Goal: Ask a question

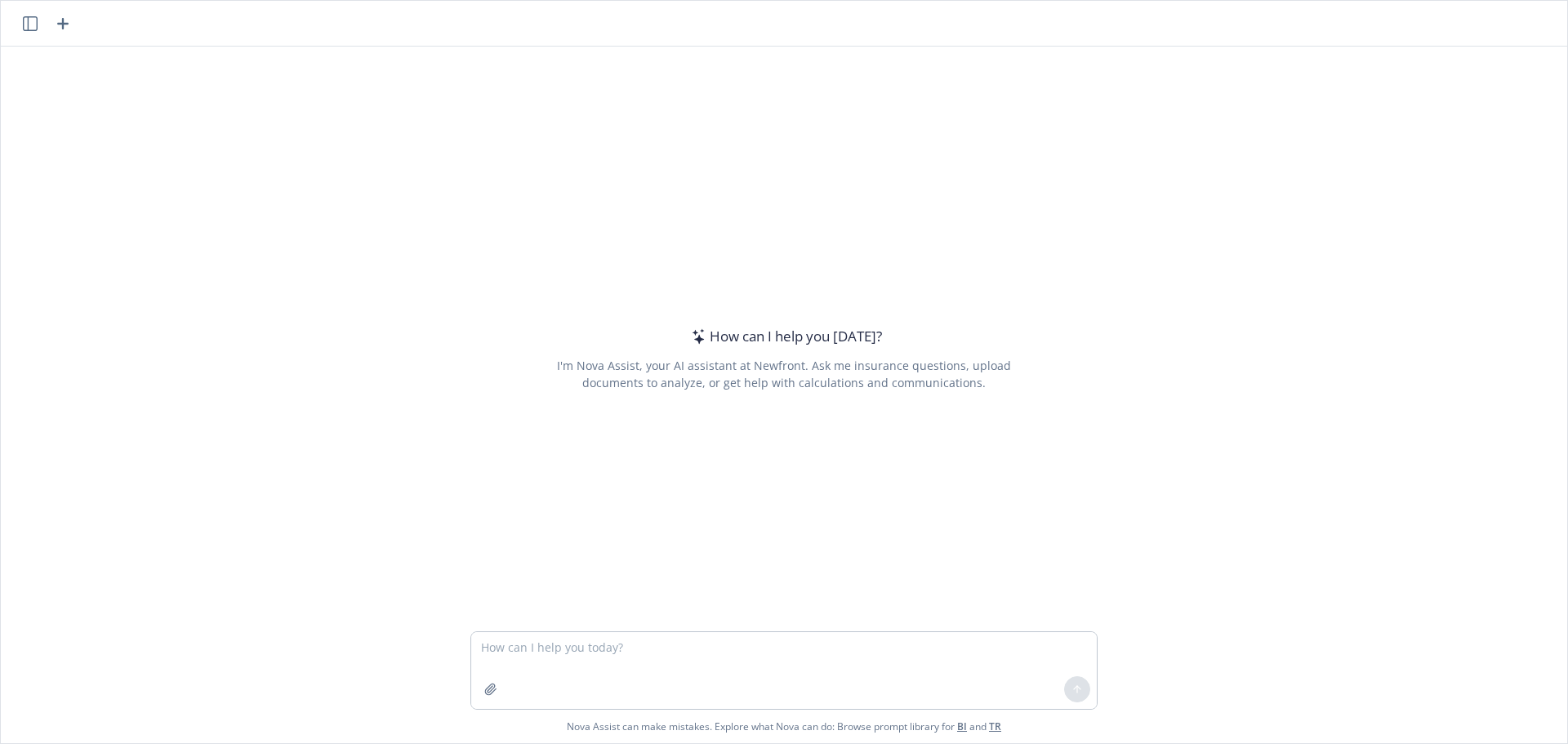
click at [622, 663] on textarea at bounding box center [784, 670] width 626 height 77
type textarea "How to thank an assistance for their hard work and wish them well at their new …"
